Goal: Complete application form

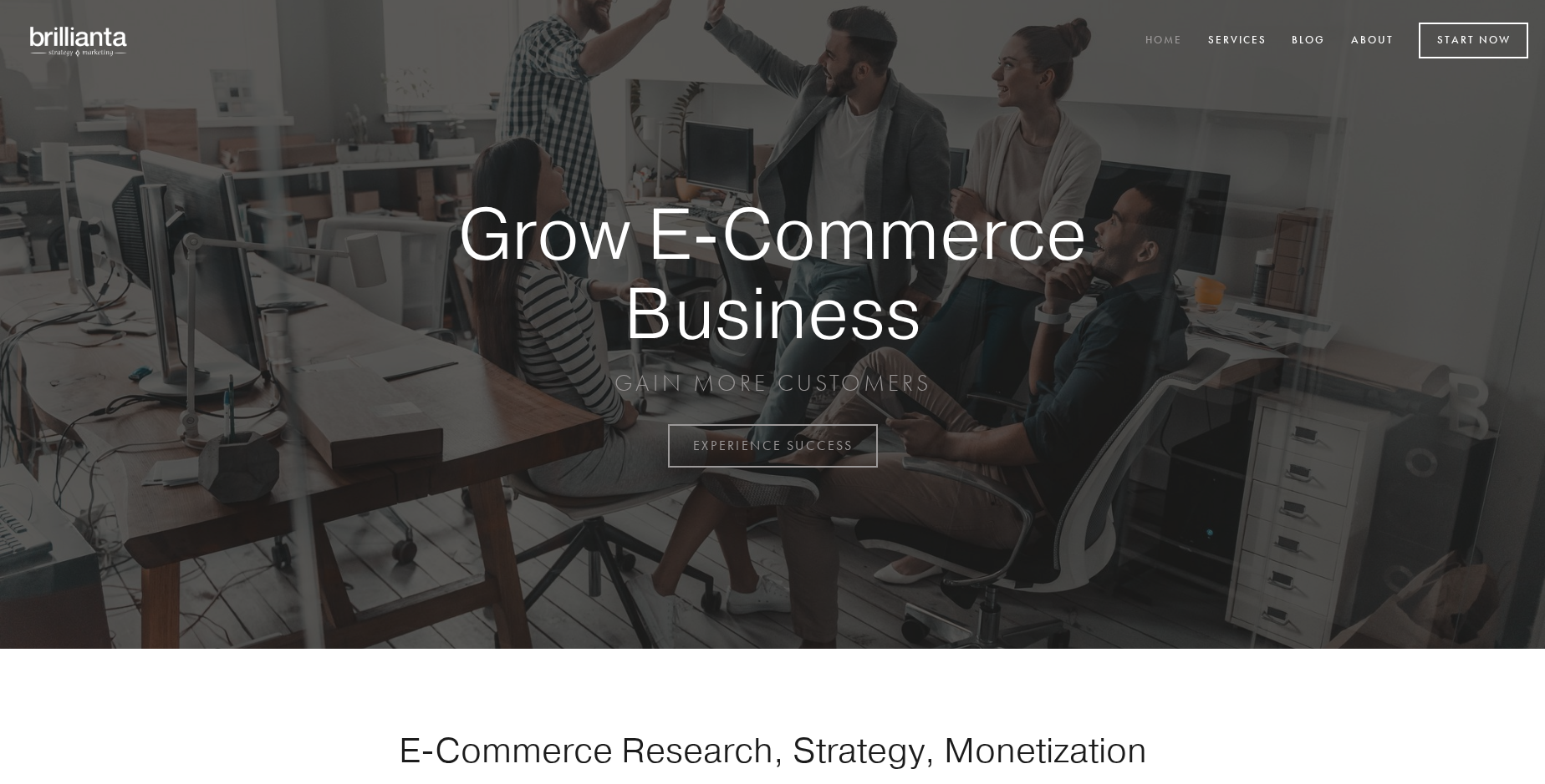
scroll to position [4379, 0]
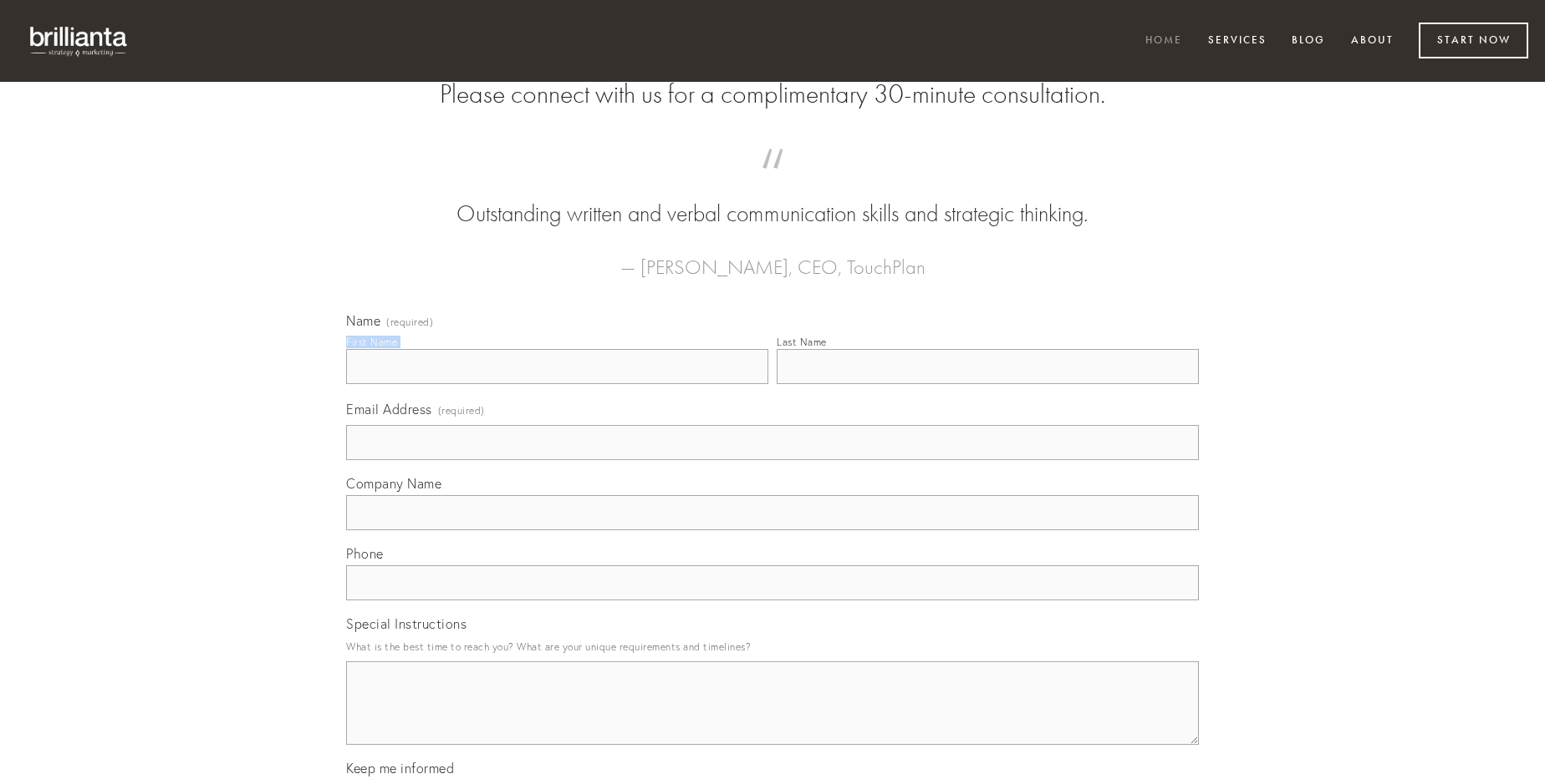
type input "[PERSON_NAME]"
click at [987, 384] on input "Last Name" at bounding box center [987, 367] width 422 height 35
type input "[PERSON_NAME]"
click at [772, 460] on input "Email Address (required)" at bounding box center [772, 443] width 853 height 35
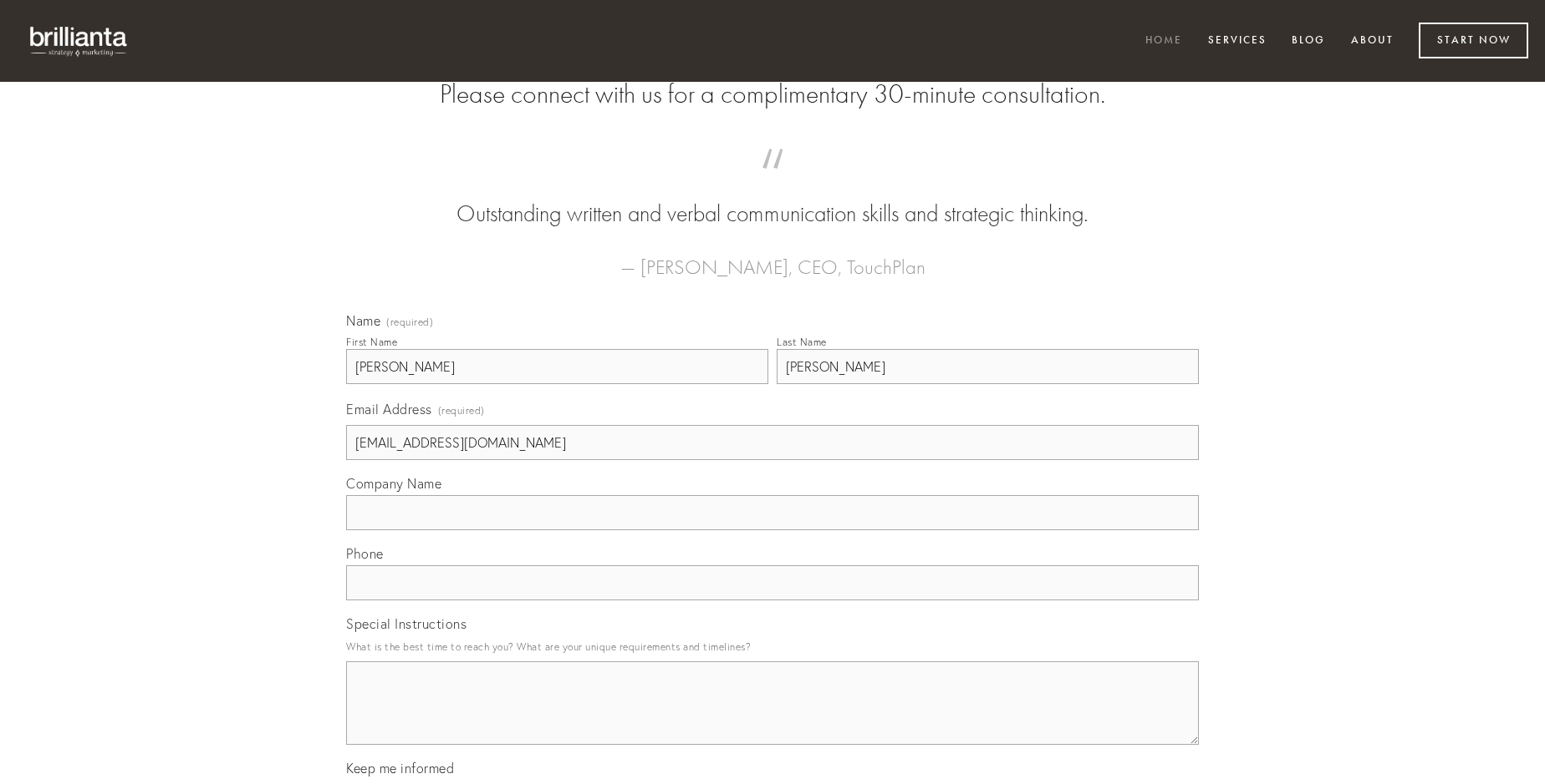
type input "[EMAIL_ADDRESS][DOMAIN_NAME]"
click at [772, 530] on input "Company Name" at bounding box center [772, 513] width 853 height 35
type input "somniculosus"
click at [772, 601] on input "text" at bounding box center [772, 583] width 853 height 35
click at [772, 718] on textarea "Special Instructions" at bounding box center [772, 704] width 853 height 84
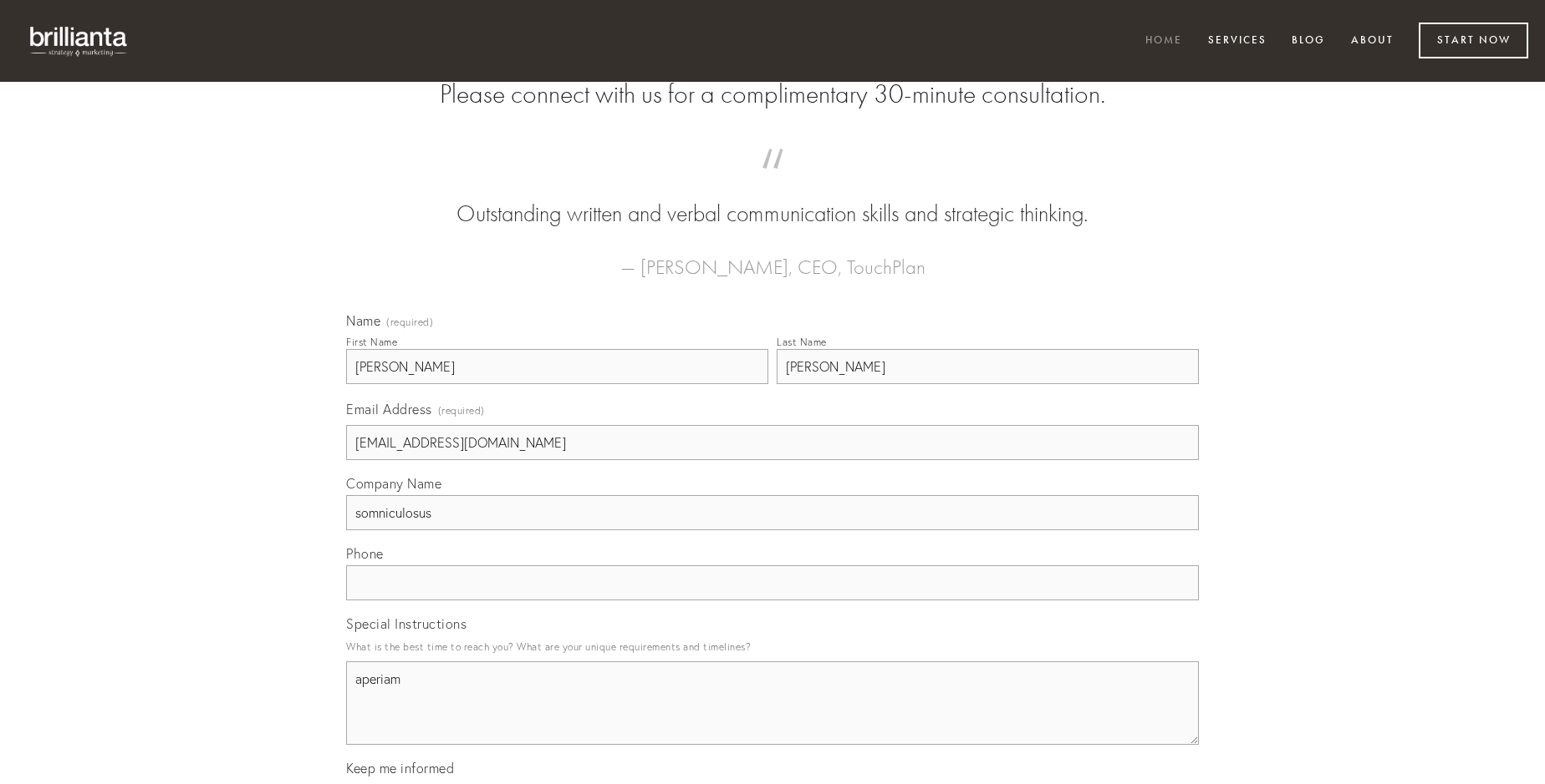
type textarea "aperiam"
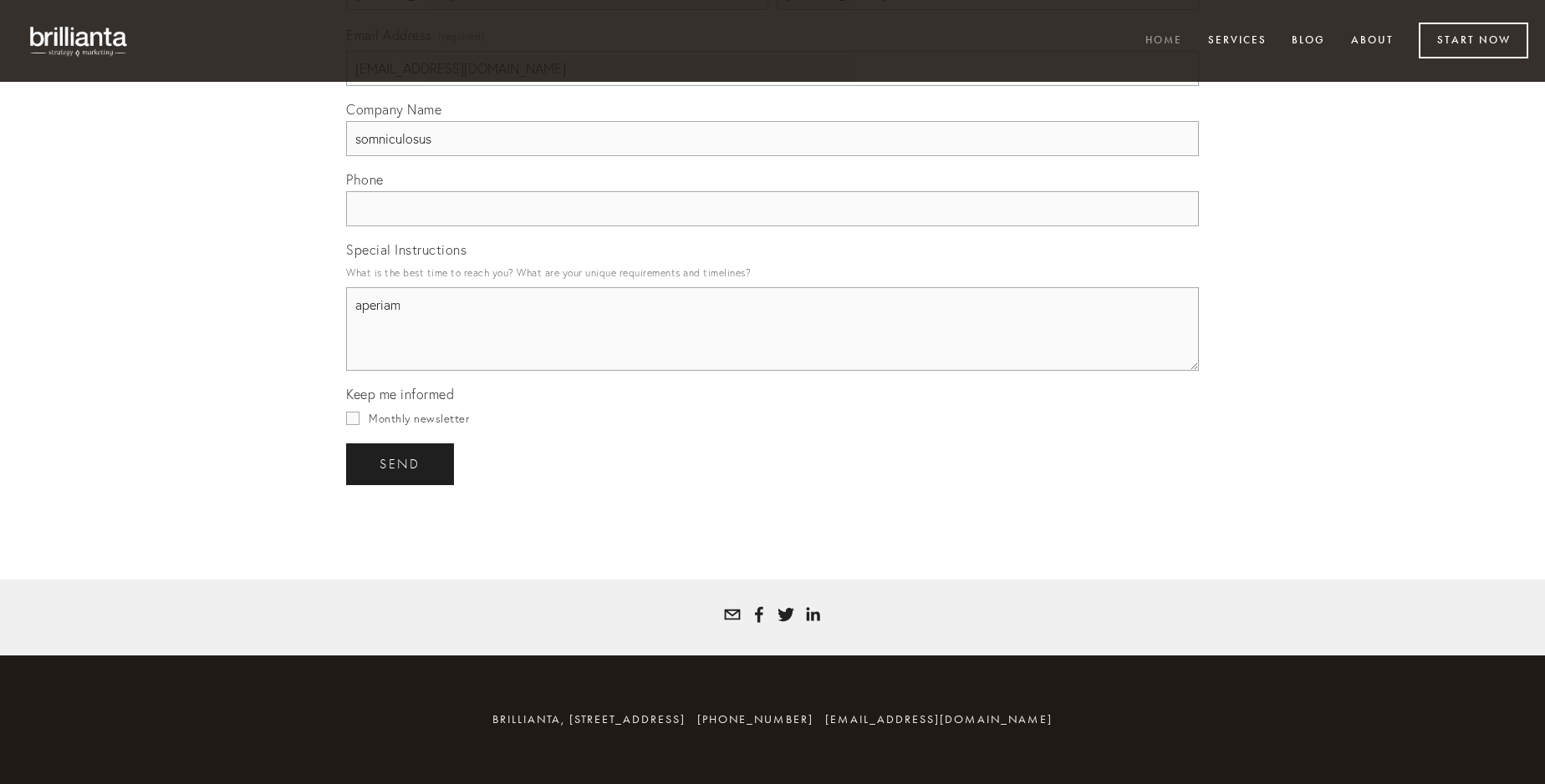
click at [401, 464] on span "send" at bounding box center [400, 465] width 41 height 15
